Goal: Check status: Check status

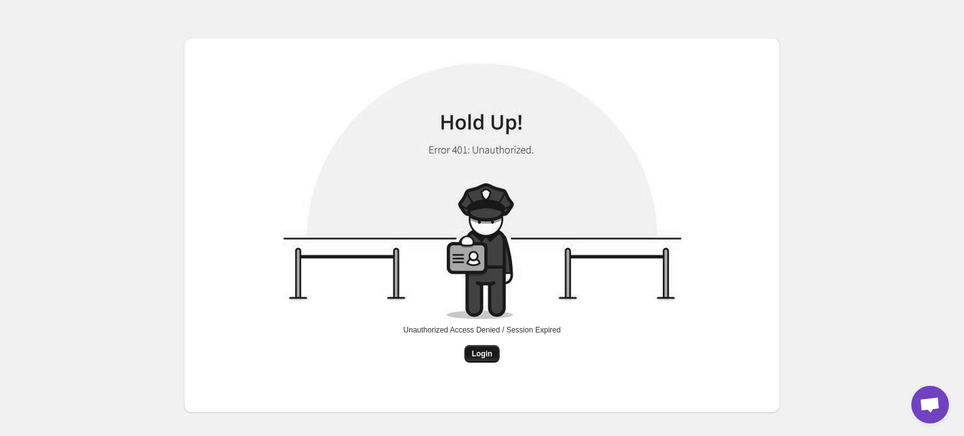
click at [490, 349] on span "Login" at bounding box center [482, 354] width 21 height 10
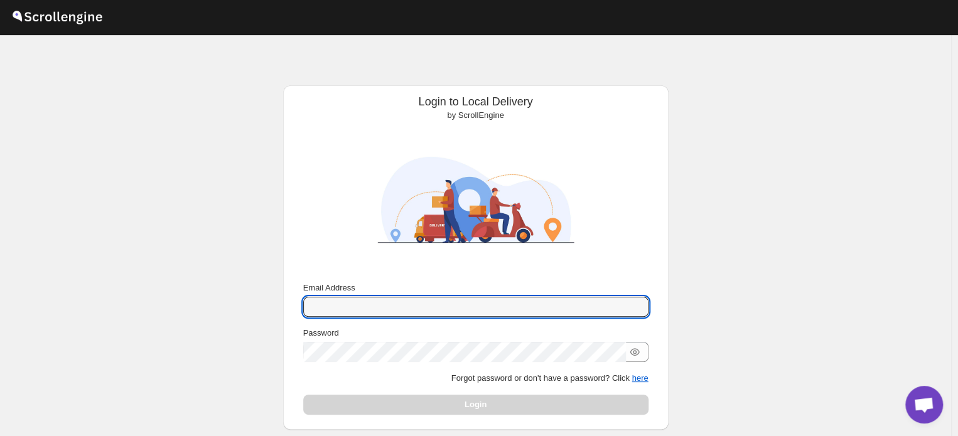
type input "[EMAIL_ADDRESS][DOMAIN_NAME]"
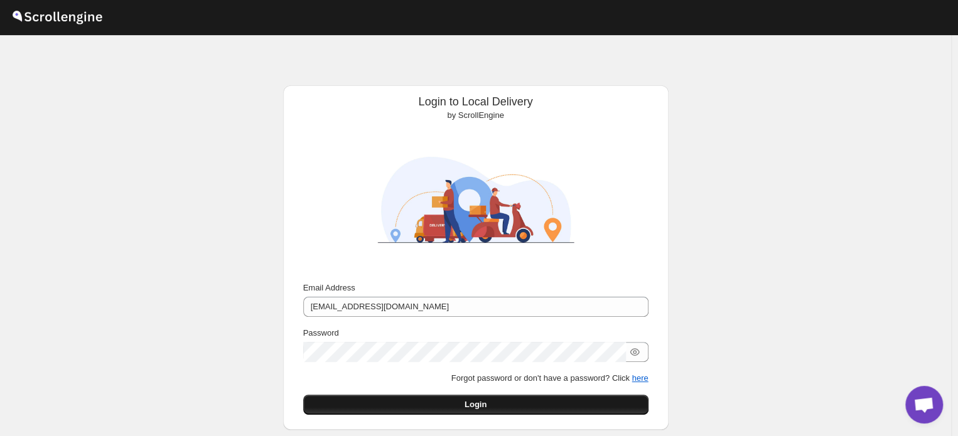
click at [432, 406] on button "Login" at bounding box center [475, 405] width 345 height 20
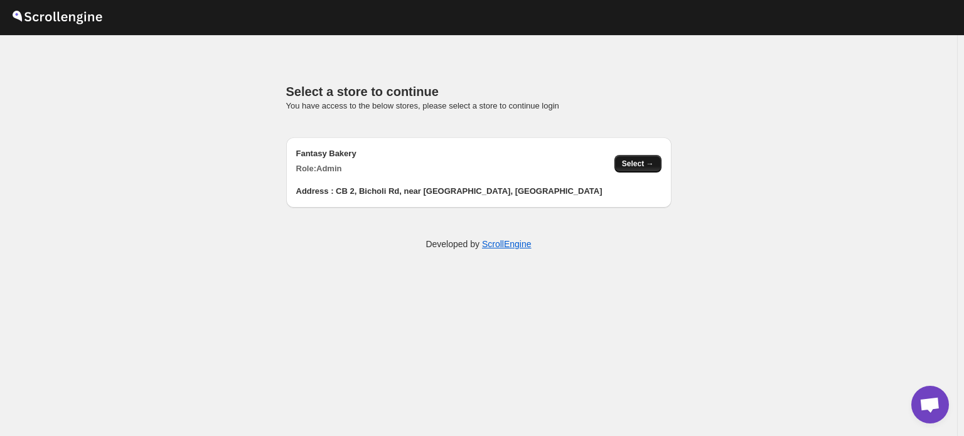
click at [633, 167] on span "Select →" at bounding box center [638, 164] width 32 height 10
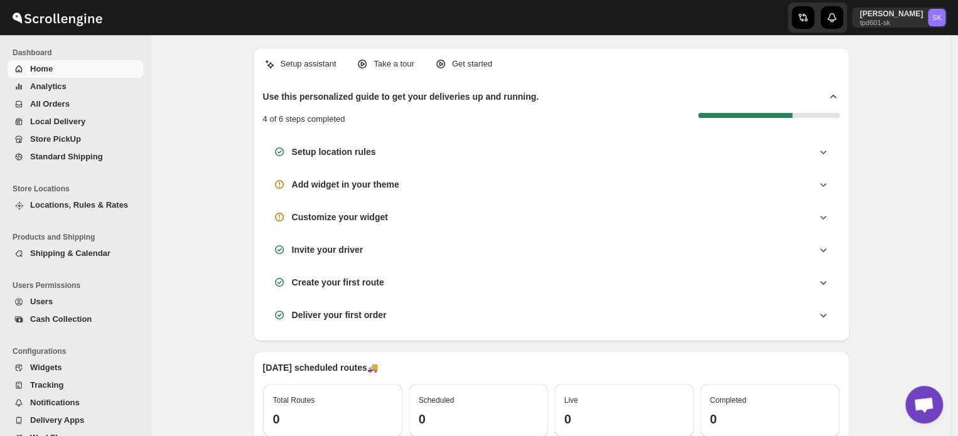
click at [65, 105] on span "All Orders" at bounding box center [50, 103] width 40 height 9
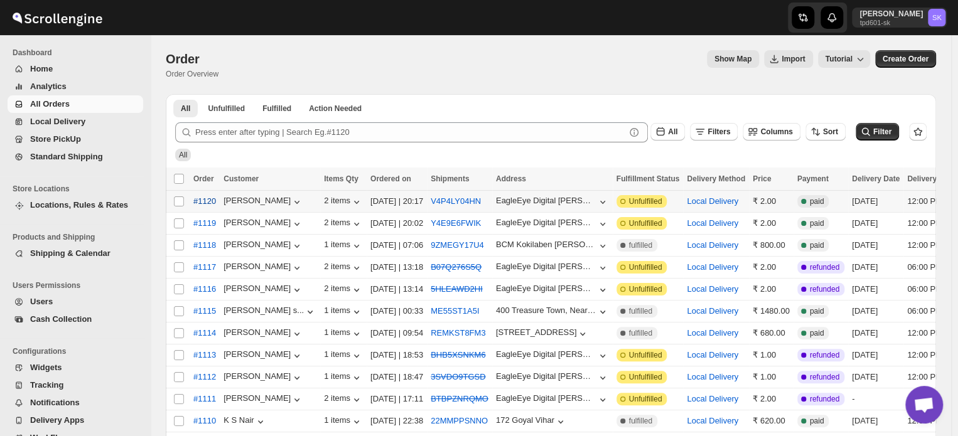
click at [200, 198] on span "#1120" at bounding box center [204, 201] width 23 height 13
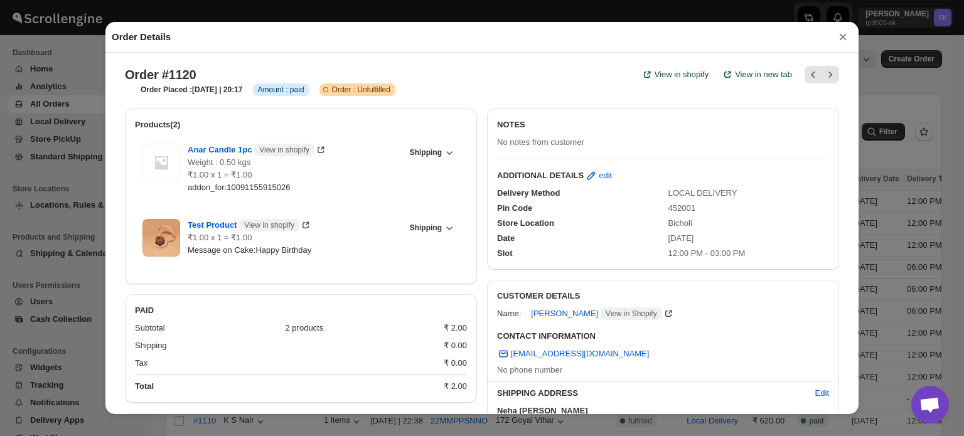
click at [839, 40] on button "×" at bounding box center [843, 37] width 19 height 18
